Goal: Transaction & Acquisition: Purchase product/service

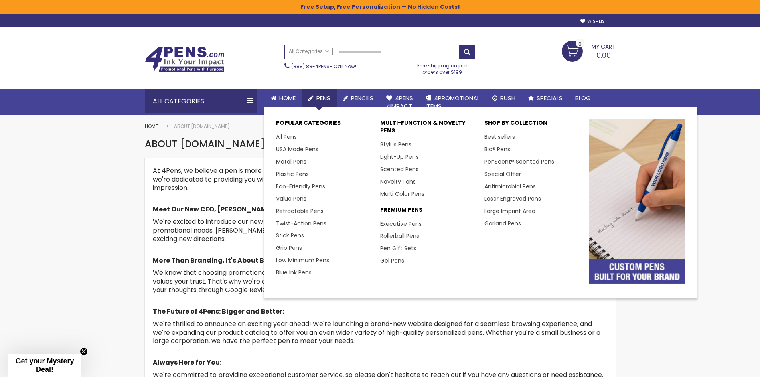
click at [327, 93] on link "Pens" at bounding box center [319, 98] width 35 height 18
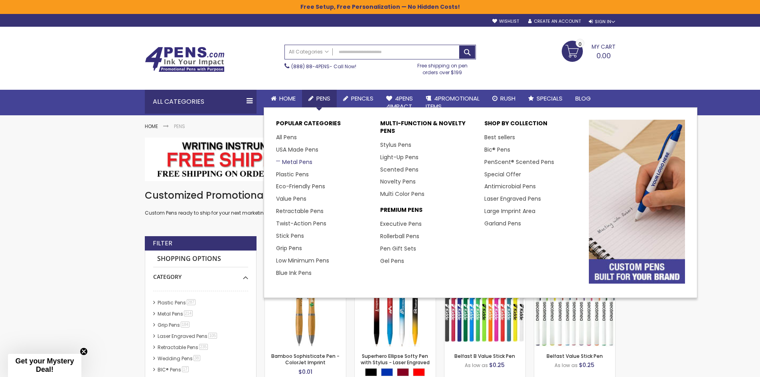
click at [301, 163] on link "Metal Pens" at bounding box center [294, 162] width 36 height 8
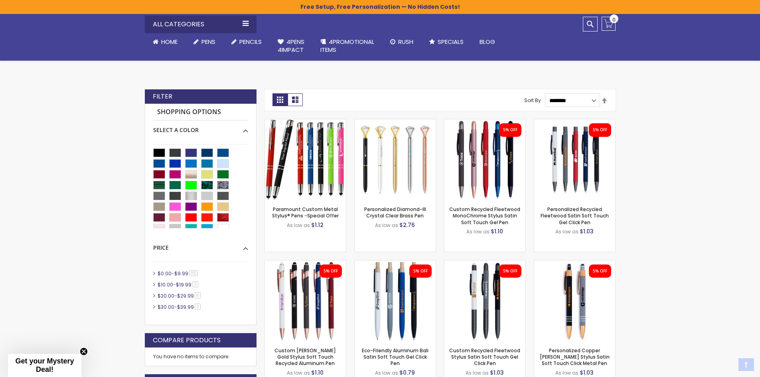
scroll to position [160, 0]
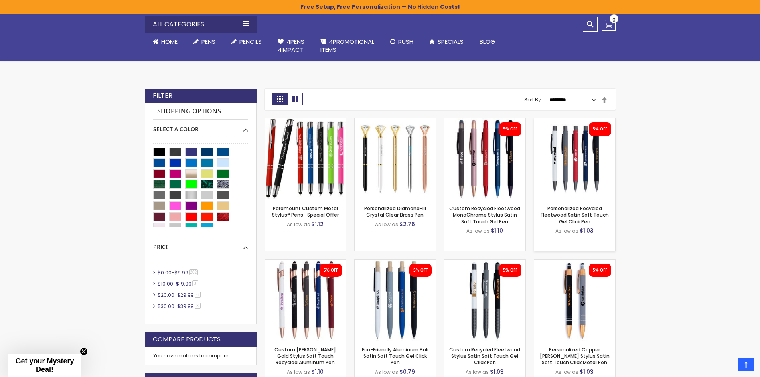
click at [592, 172] on img at bounding box center [574, 158] width 81 height 81
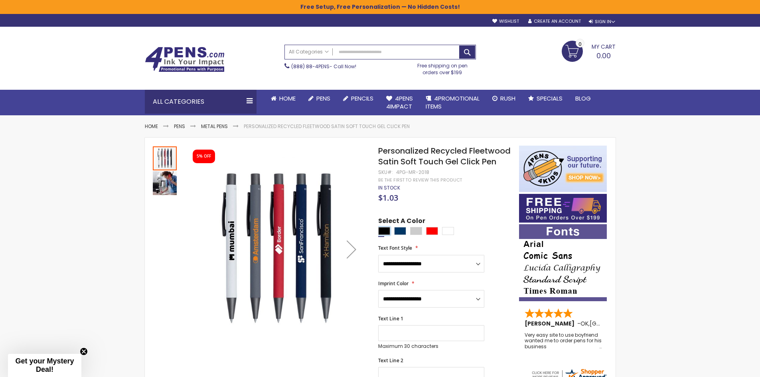
click at [388, 235] on div "Black" at bounding box center [384, 231] width 12 height 8
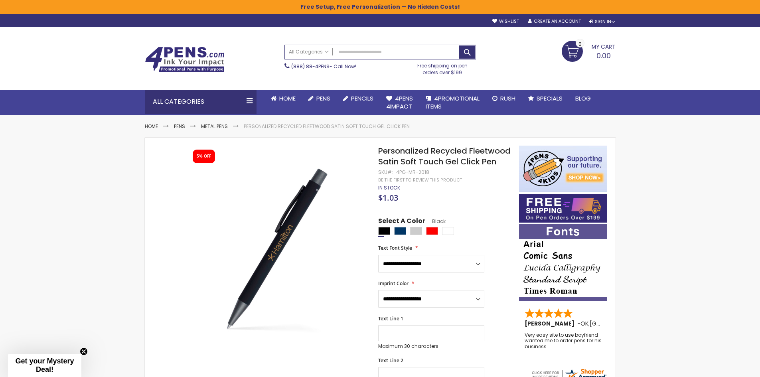
click at [408, 236] on div at bounding box center [446, 232] width 136 height 10
click at [400, 235] on div "Navy Blue" at bounding box center [400, 231] width 12 height 8
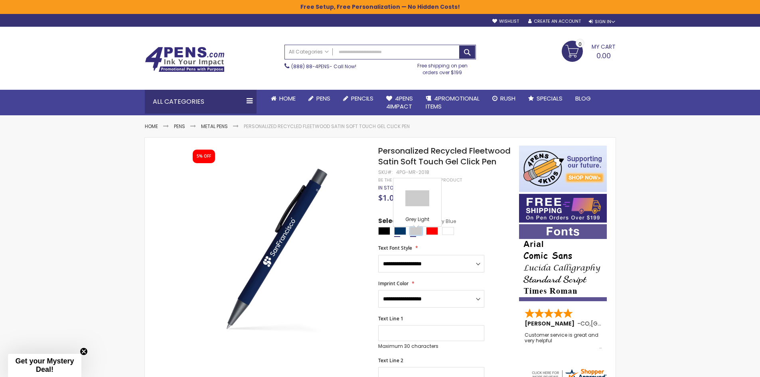
click at [412, 235] on div "Grey Light" at bounding box center [416, 231] width 12 height 8
type input "****"
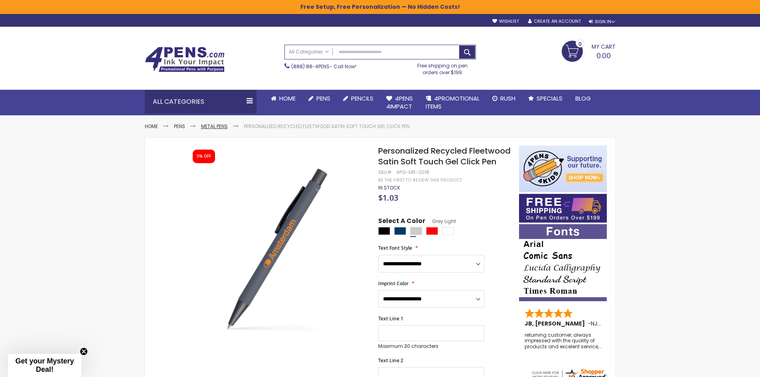
click at [217, 128] on link "Metal Pens" at bounding box center [214, 126] width 27 height 7
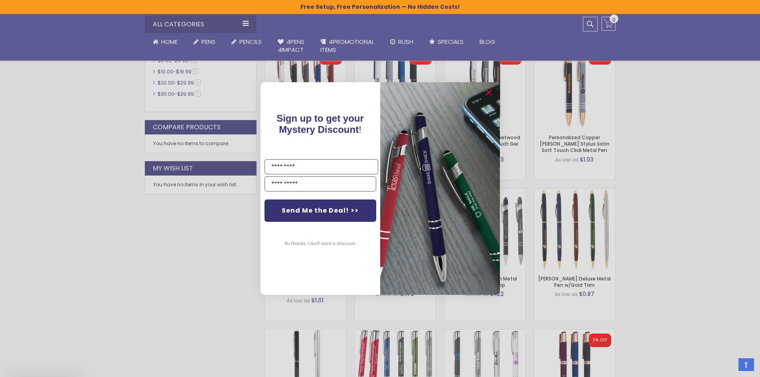
scroll to position [439, 0]
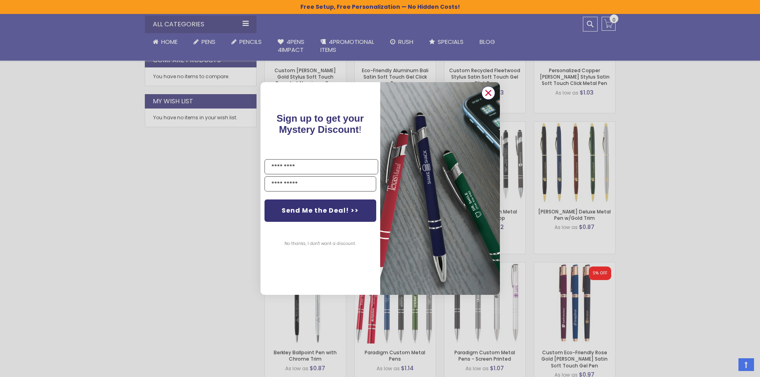
click at [489, 92] on icon "Close dialog" at bounding box center [487, 92] width 5 height 5
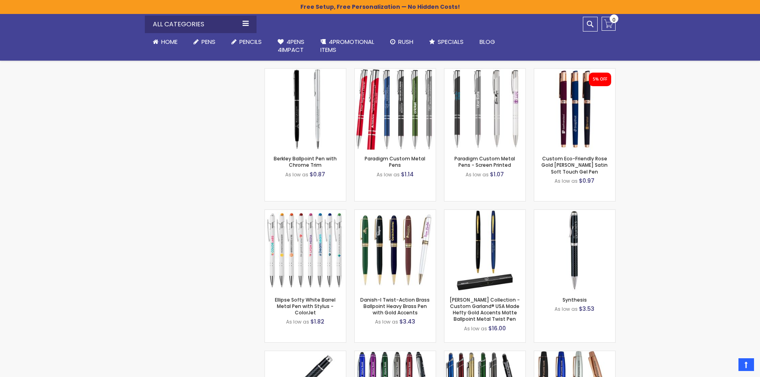
scroll to position [638, 0]
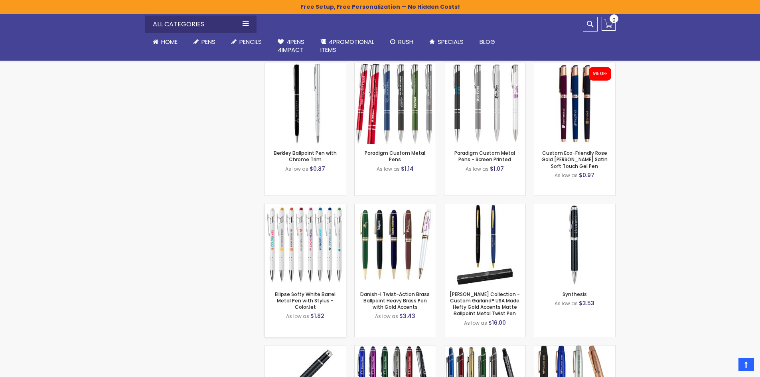
click at [319, 260] on img at bounding box center [305, 244] width 81 height 81
